Goal: Obtain resource: Obtain resource

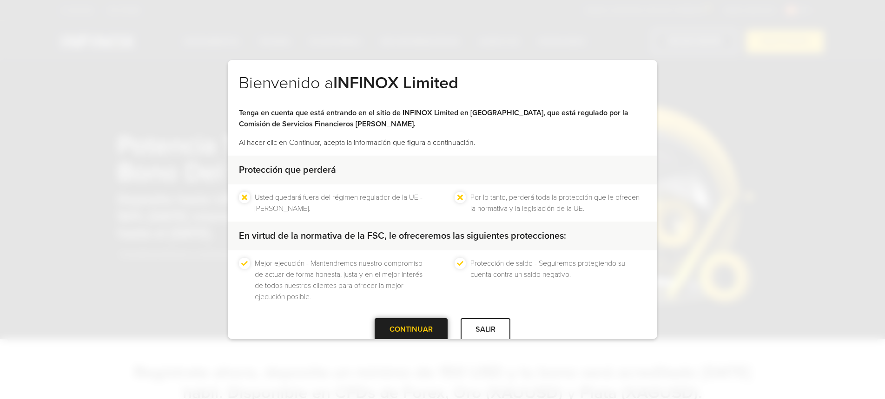
click at [395, 329] on div "CONTINUAR" at bounding box center [411, 329] width 73 height 23
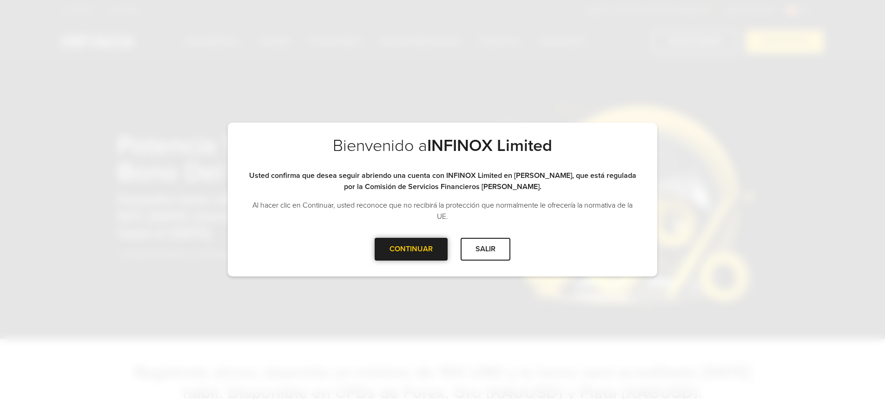
click at [391, 251] on div "CONTINUAR" at bounding box center [411, 249] width 73 height 23
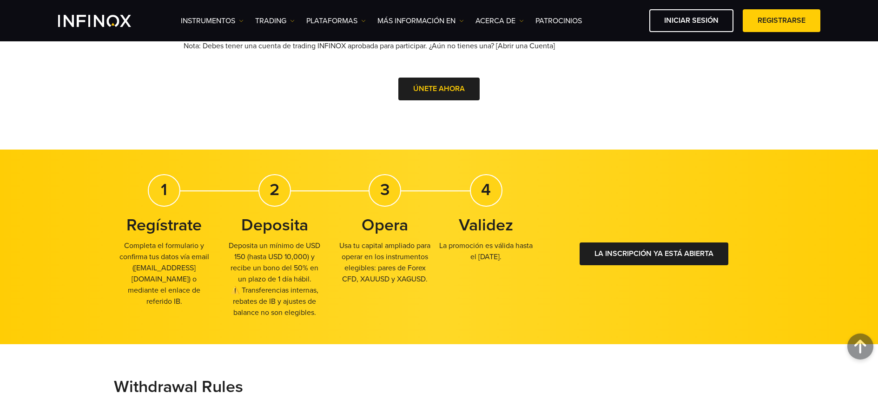
scroll to position [460, 0]
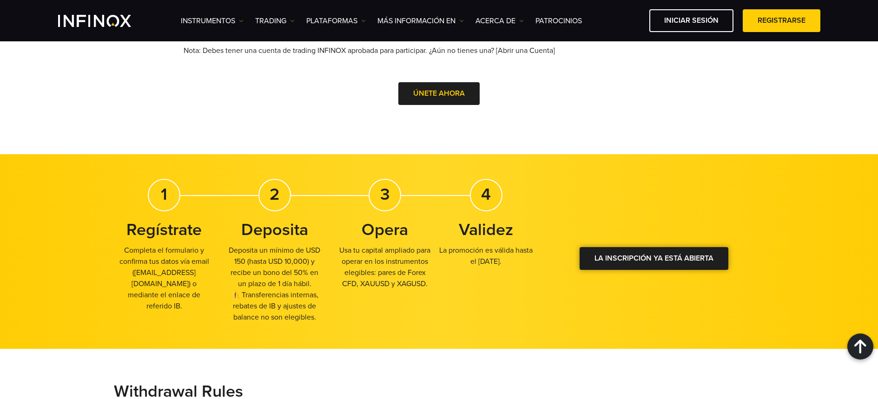
click at [654, 259] on div at bounding box center [654, 259] width 0 height 0
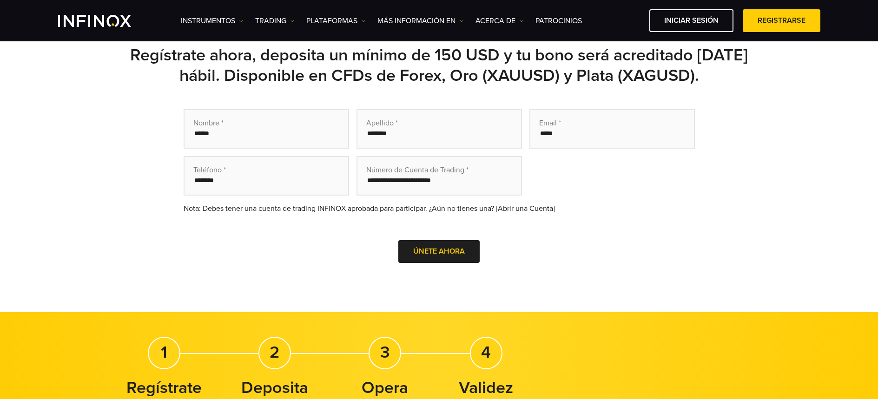
scroll to position [295, 0]
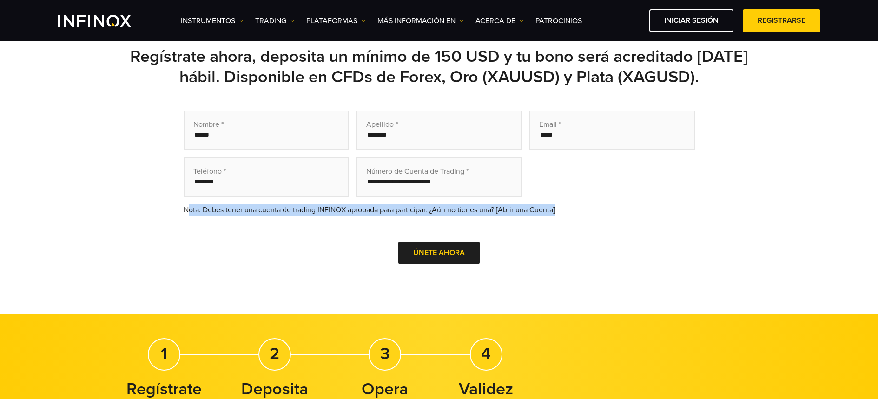
drag, startPoint x: 609, startPoint y: 209, endPoint x: 189, endPoint y: 212, distance: 420.1
click at [189, 211] on div "Nota: Debes tener una cuenta de trading INFINOX aprobada para participar. ¿Aún …" at bounding box center [439, 209] width 511 height 11
click at [189, 212] on div "Nota: Debes tener una cuenta de trading INFINOX aprobada para participar. ¿Aún …" at bounding box center [439, 209] width 511 height 11
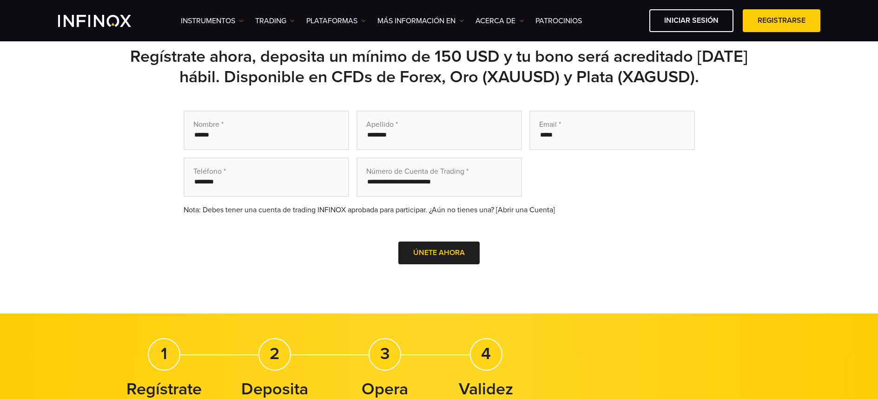
click at [527, 210] on div "Nota: Debes tener una cuenta de trading INFINOX aprobada para participar. ¿Aún …" at bounding box center [439, 209] width 511 height 11
click at [607, 210] on div "Nota: Debes tener una cuenta de trading INFINOX aprobada para participar. ¿Aún …" at bounding box center [439, 209] width 511 height 11
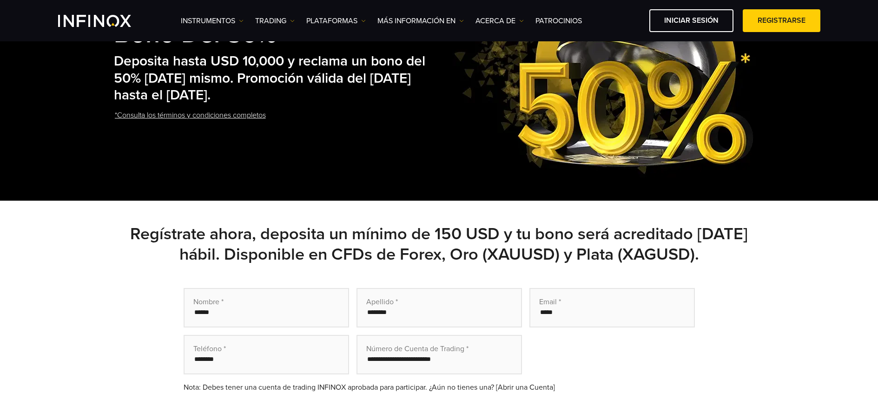
scroll to position [90, 0]
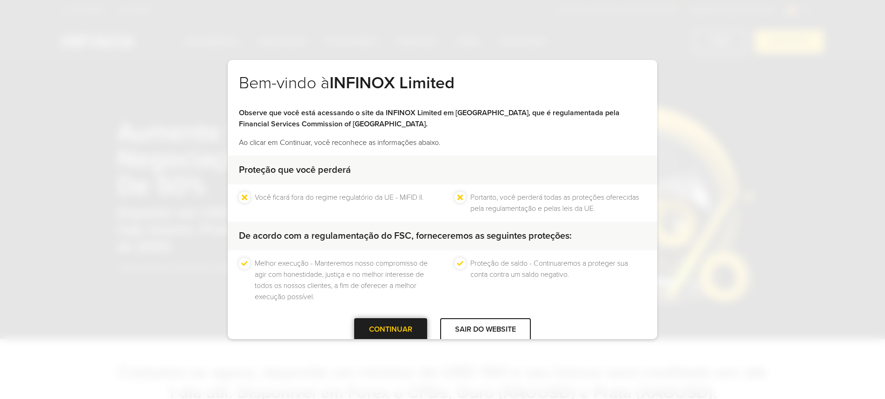
click at [391, 329] on div at bounding box center [391, 329] width 0 height 0
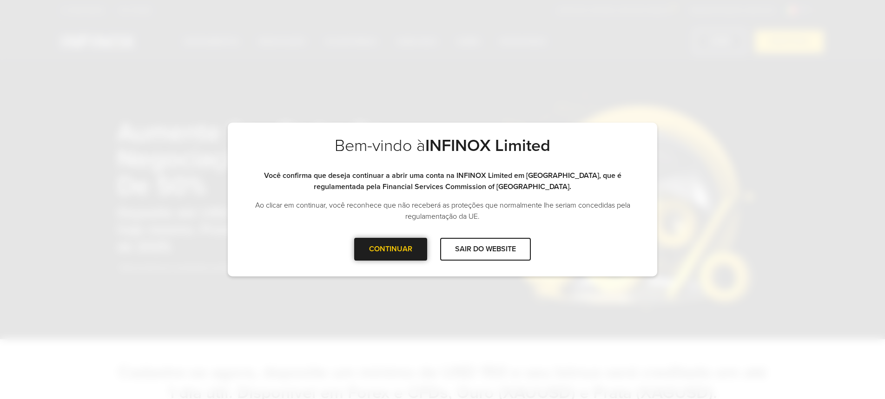
click at [391, 249] on div at bounding box center [391, 249] width 0 height 0
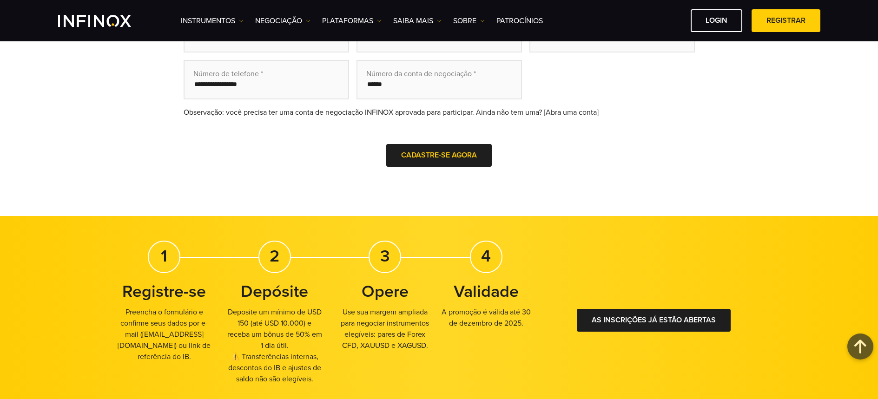
click at [558, 113] on div "Observação: você precisa ter uma conta de negociação INFINOX aprovada para part…" at bounding box center [439, 112] width 511 height 11
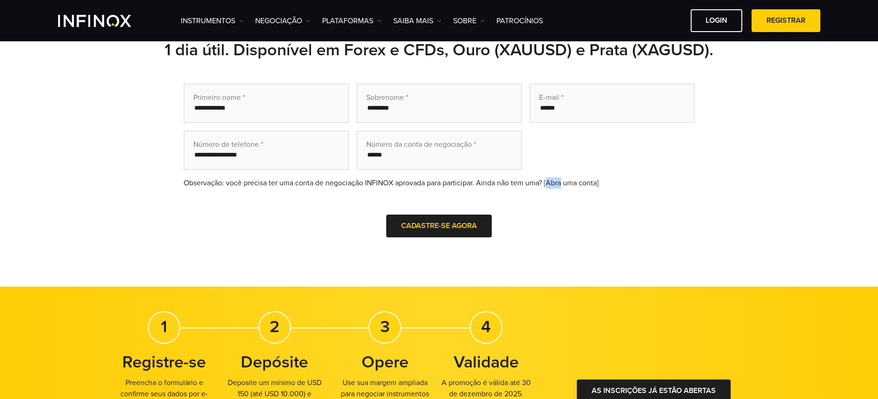
scroll to position [223, 0]
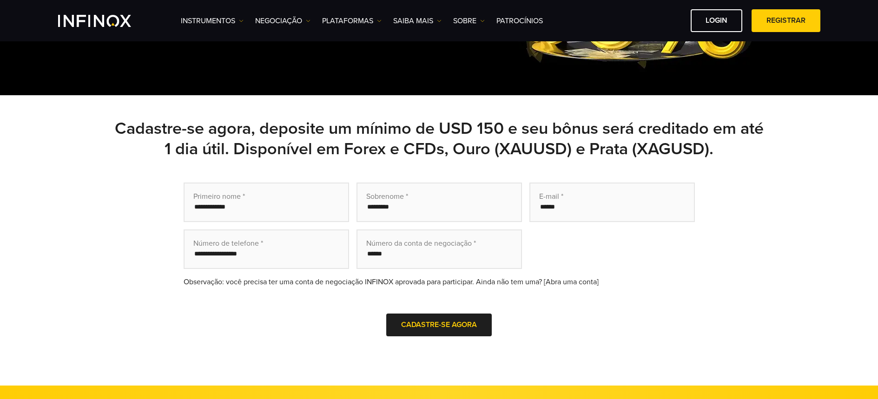
drag, startPoint x: 665, startPoint y: 201, endPoint x: 669, endPoint y: 205, distance: 5.9
click at [665, 202] on input "email" at bounding box center [611, 203] width 165 height 40
click at [807, 253] on div "Cadastre-se agora, deposite um mínimo de USD 150 e seu bônus será creditado em …" at bounding box center [439, 240] width 878 height 290
click at [570, 281] on div "Observação: você precisa ter uma conta de negociação INFINOX aprovada para part…" at bounding box center [439, 282] width 511 height 11
click at [569, 280] on div "Observação: você precisa ter uma conta de negociação INFINOX aprovada para part…" at bounding box center [439, 282] width 511 height 11
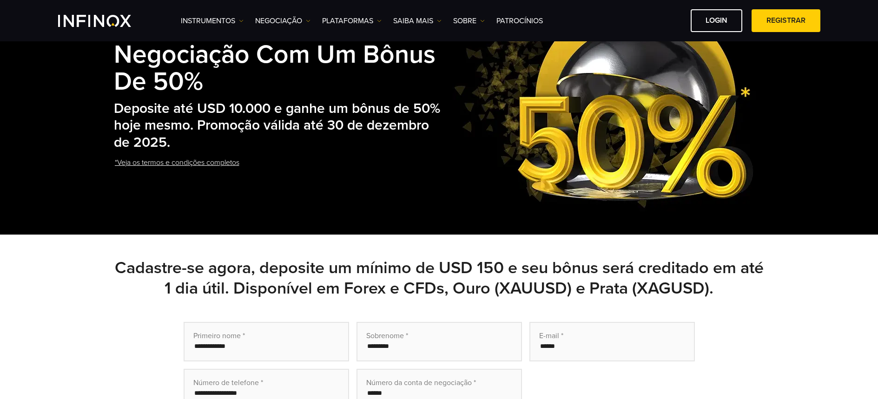
scroll to position [0, 0]
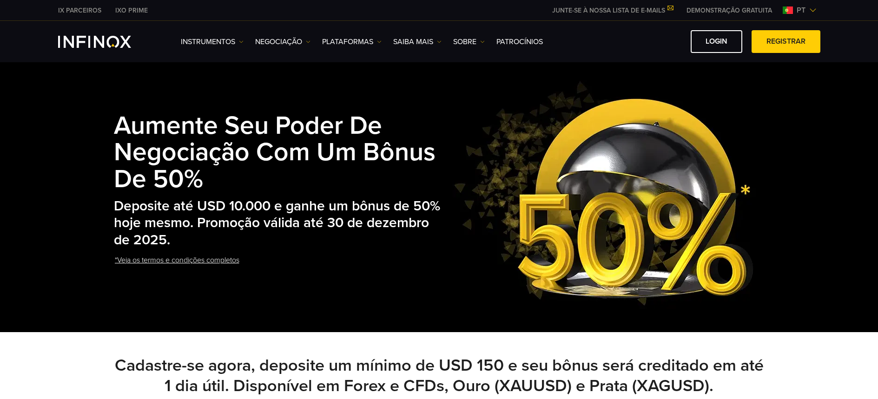
drag, startPoint x: 217, startPoint y: 209, endPoint x: 298, endPoint y: 252, distance: 91.5
click at [298, 252] on div "Aumente seu poder de negociação com um bônus de 50% Deposite até USD 10.000 e g…" at bounding box center [279, 193] width 331 height 199
drag, startPoint x: 335, startPoint y: 311, endPoint x: 301, endPoint y: 299, distance: 36.0
click at [334, 309] on div "Aumente seu poder de negociação com um bônus de 50% Deposite até USD 10.000 e g…" at bounding box center [439, 193] width 878 height 277
click at [806, 10] on span "pt" at bounding box center [801, 10] width 16 height 11
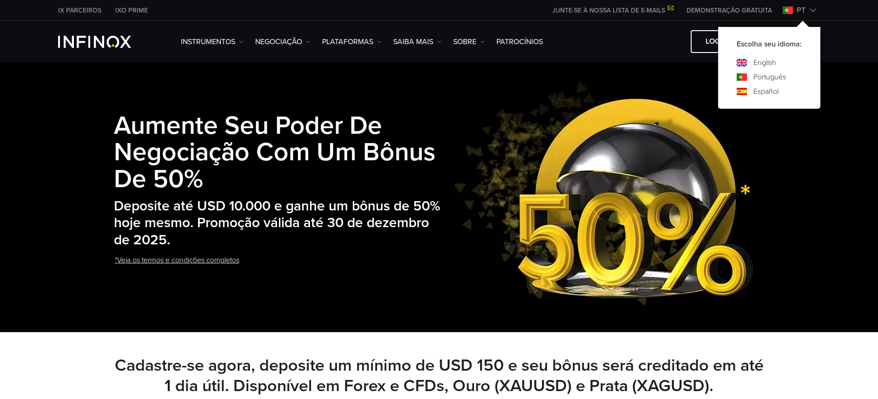
click at [763, 88] on link "Español" at bounding box center [765, 91] width 25 height 11
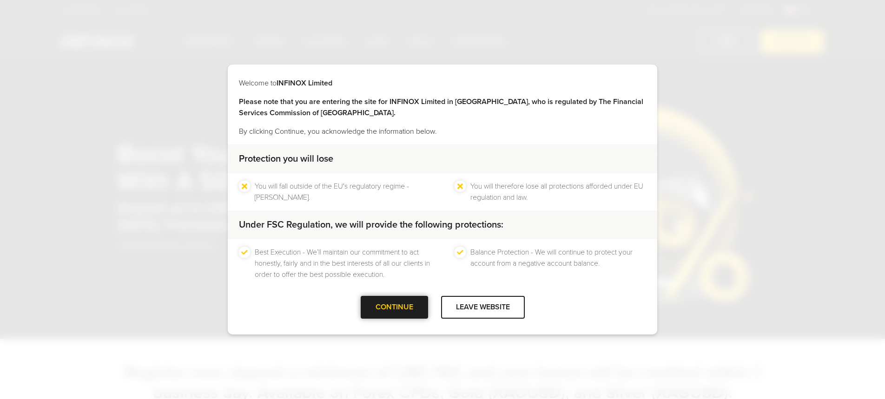
click at [394, 308] on div at bounding box center [394, 308] width 0 height 0
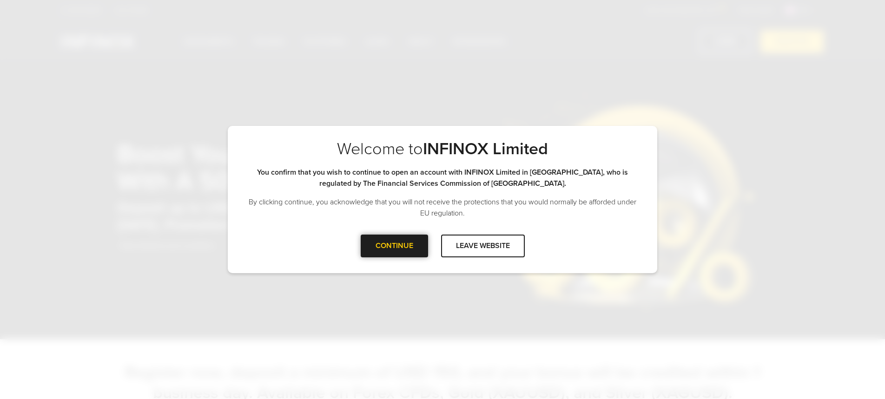
click at [394, 246] on div at bounding box center [394, 246] width 0 height 0
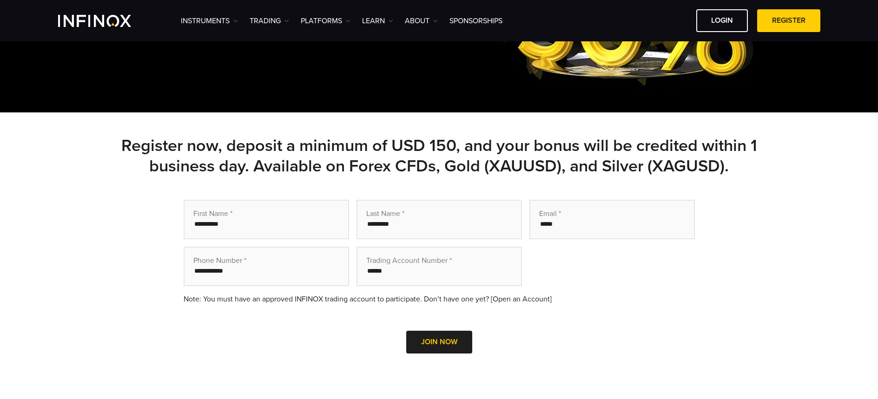
scroll to position [247, 0]
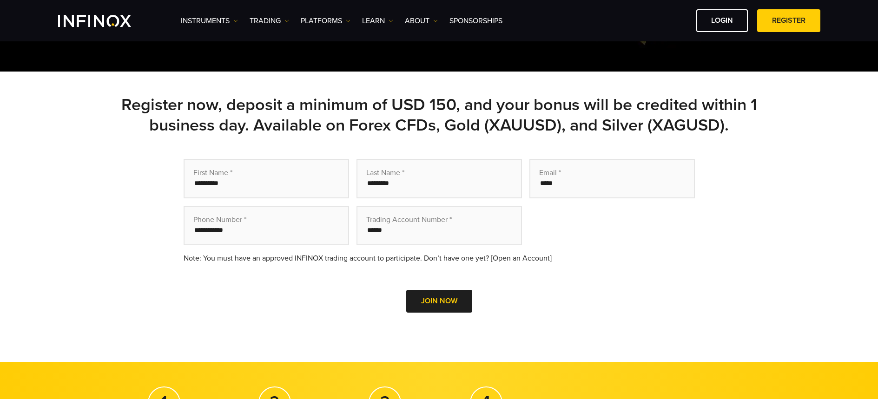
click at [508, 262] on div "Note: You must have an approved INFINOX trading account to participate. Don’t h…" at bounding box center [439, 258] width 511 height 11
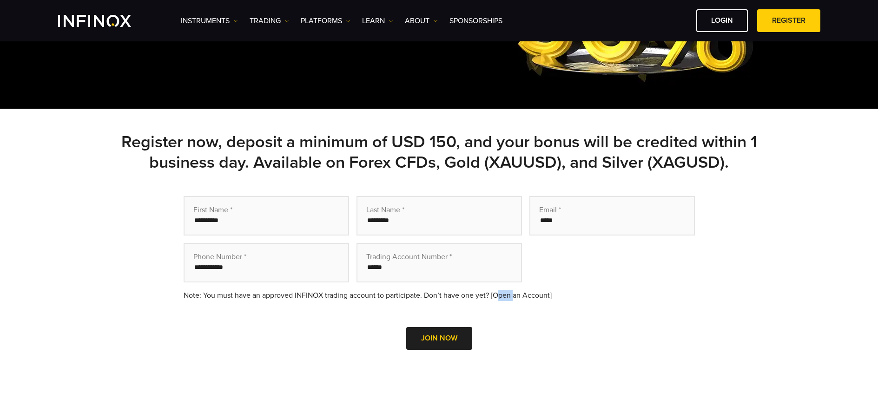
scroll to position [0, 0]
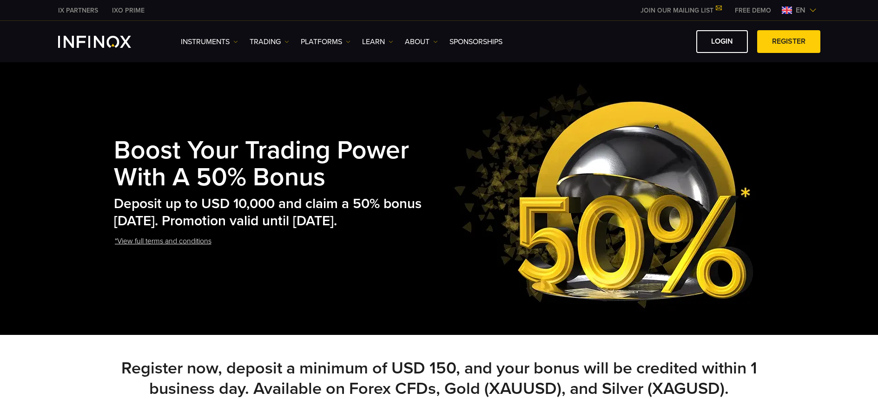
click at [804, 11] on span "en" at bounding box center [800, 10] width 17 height 11
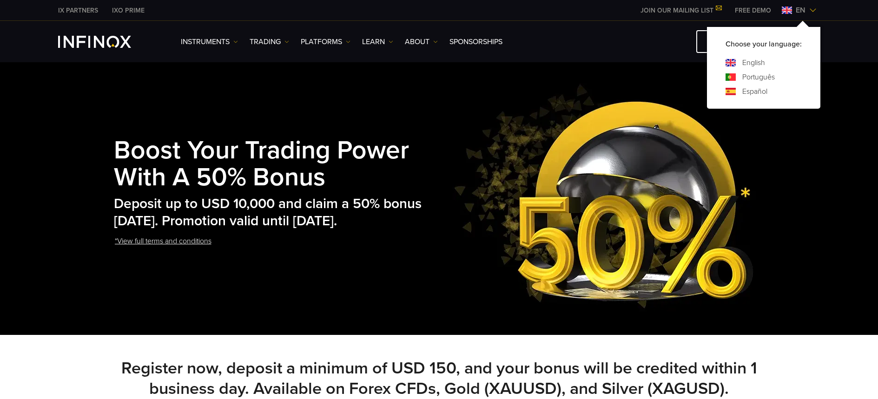
click at [751, 90] on link "Español" at bounding box center [754, 91] width 25 height 11
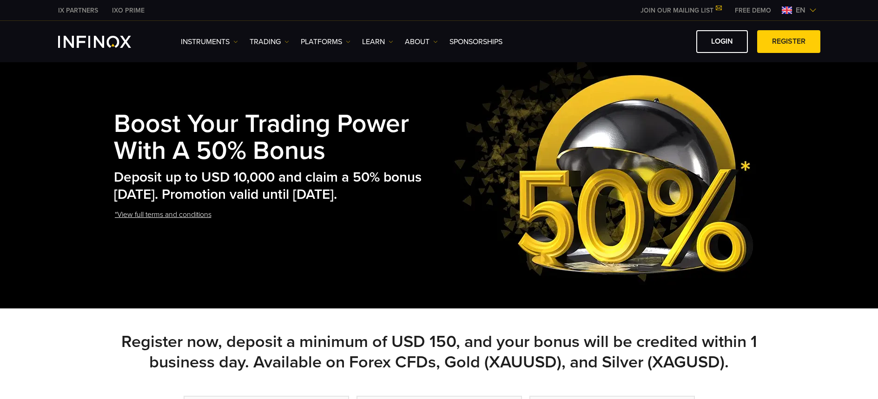
scroll to position [258, 0]
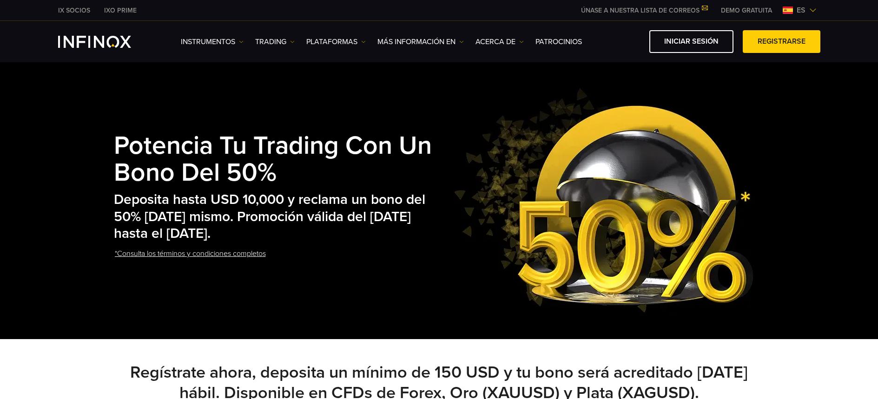
click at [228, 254] on link "*Consulta los términos y condiciones completos" at bounding box center [190, 254] width 153 height 23
